Goal: Transaction & Acquisition: Download file/media

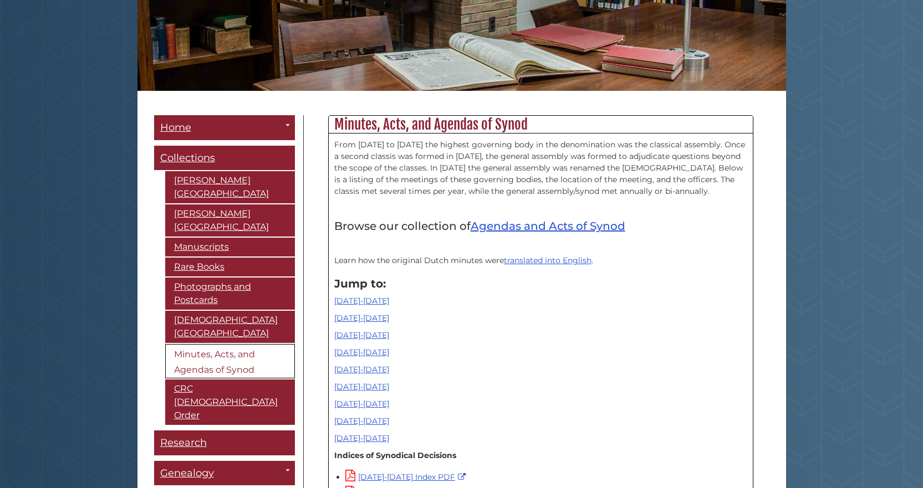
scroll to position [222, 0]
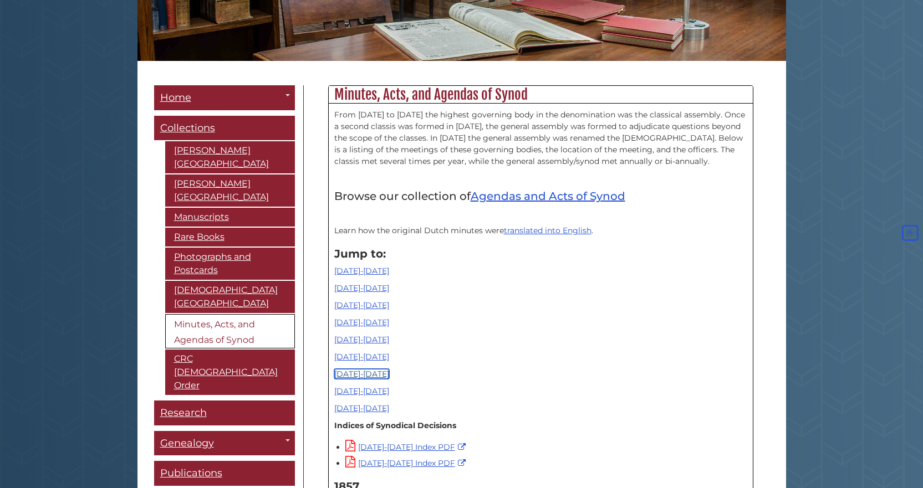
click at [360, 378] on link "[DATE]-[DATE]" at bounding box center [361, 374] width 55 height 10
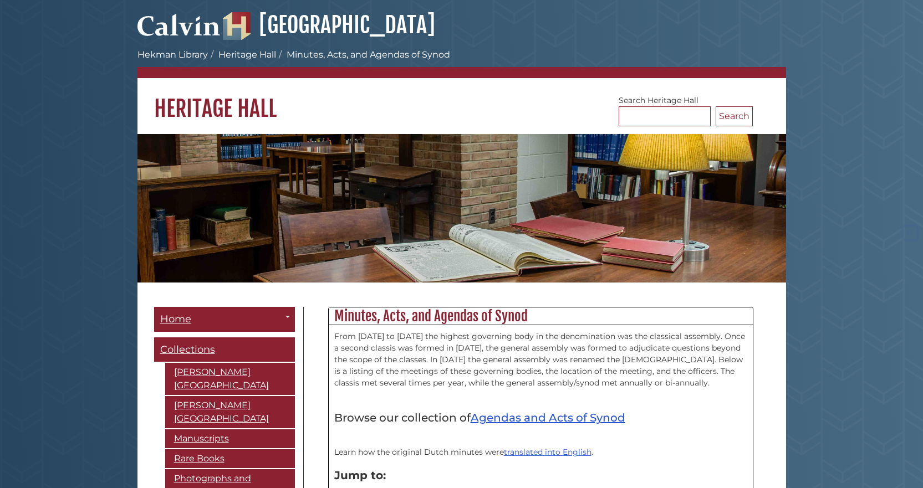
scroll to position [9024, 0]
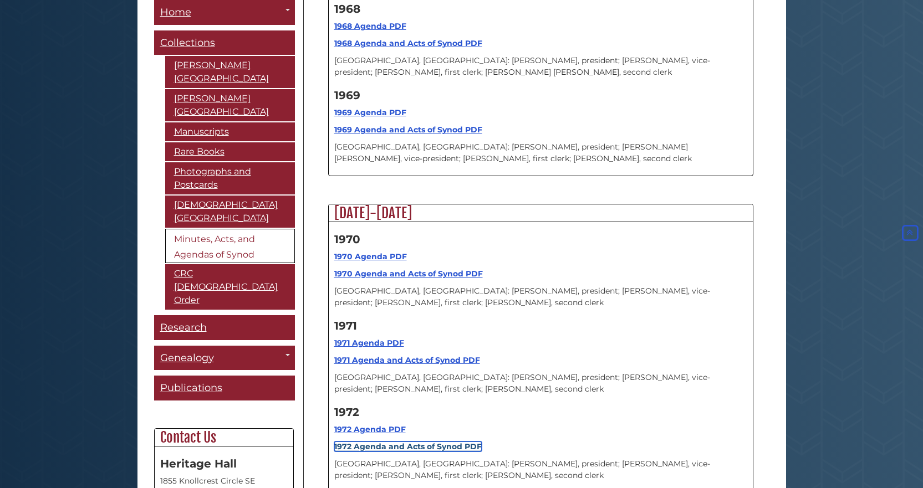
click at [422, 442] on strong "1972 Agenda and Acts of Synod PDF" at bounding box center [407, 447] width 147 height 10
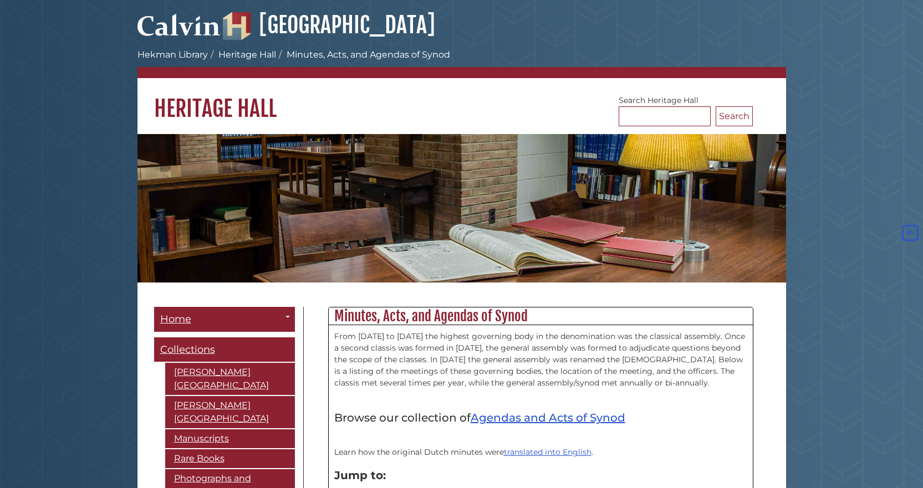
scroll to position [9024, 0]
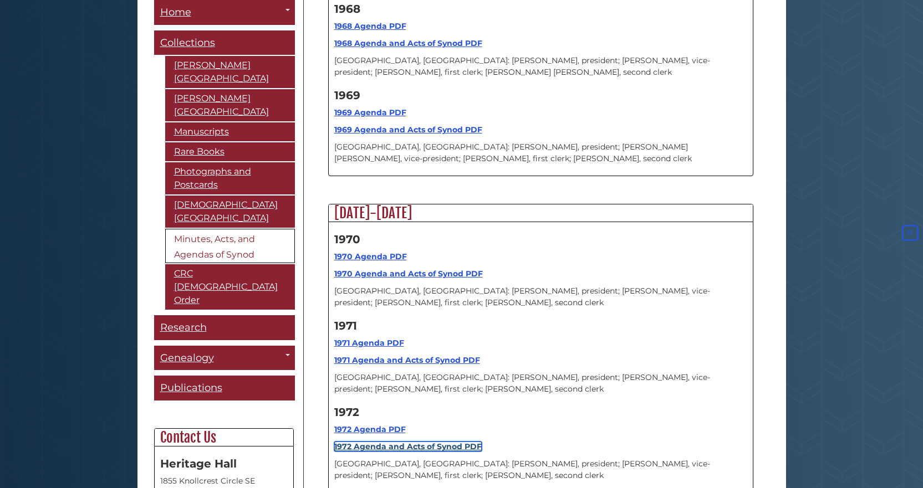
click at [416, 442] on strong "1972 Agenda and Acts of Synod PDF" at bounding box center [407, 447] width 147 height 10
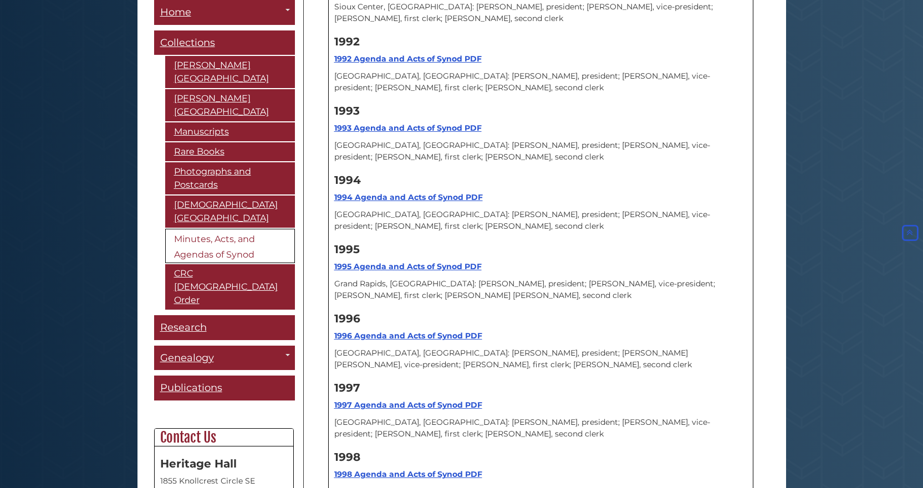
scroll to position [11019, 0]
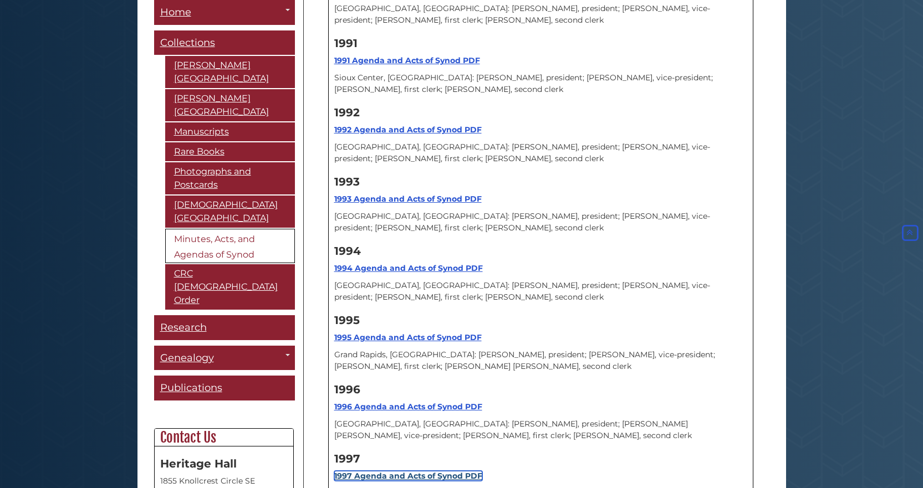
click at [400, 471] on strong "1997 Agenda and Acts of Synod PDF" at bounding box center [408, 476] width 148 height 10
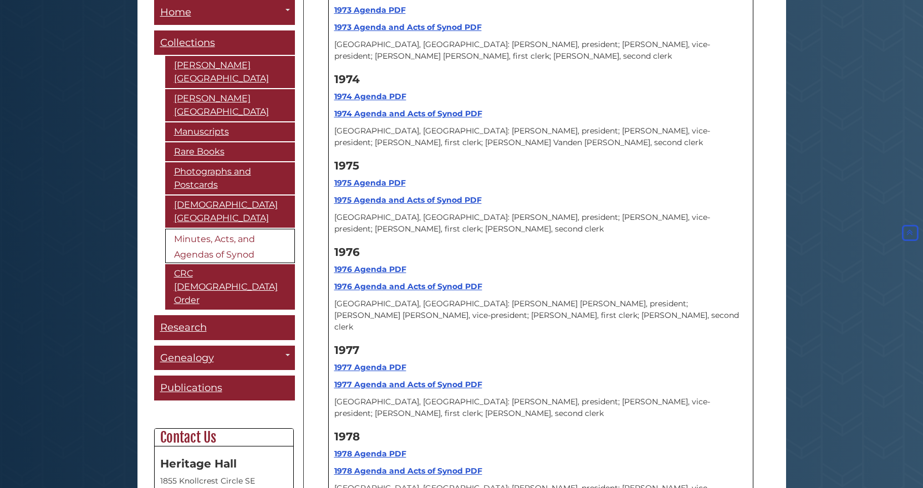
scroll to position [9356, 0]
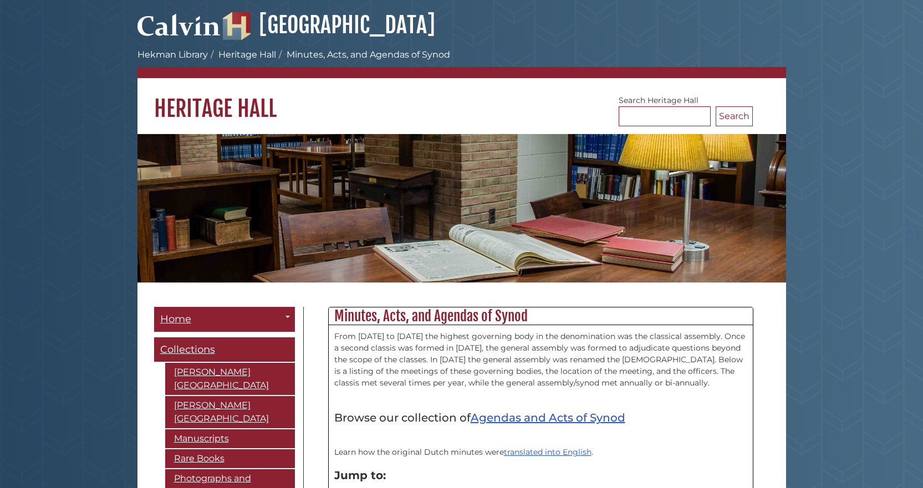
scroll to position [9356, 0]
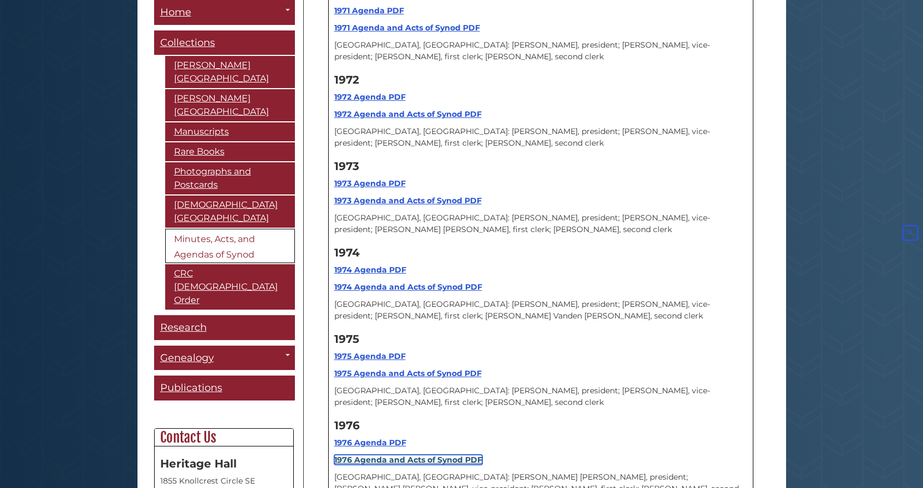
click at [369, 455] on strong "1976 Agenda and Acts of Synod PDF" at bounding box center [408, 460] width 148 height 10
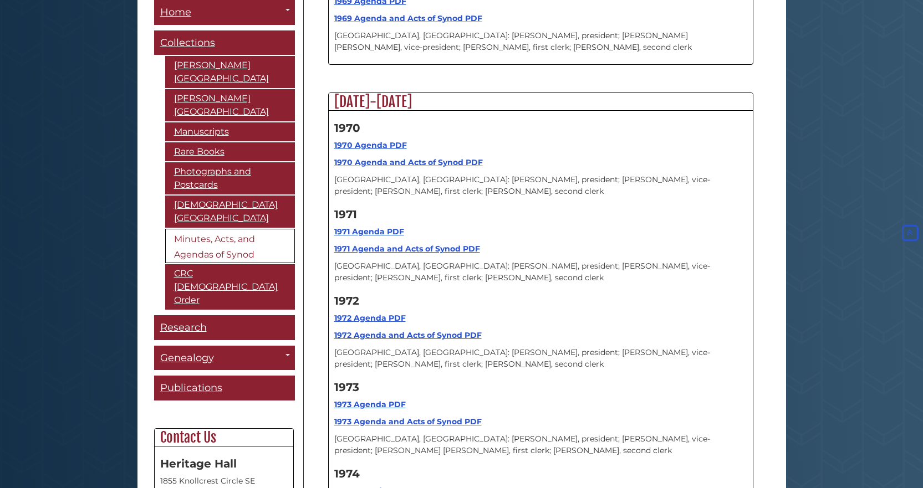
scroll to position [9135, 0]
click at [417, 331] on strong "1972 Agenda and Acts of Synod PDF" at bounding box center [407, 336] width 147 height 10
